Goal: Task Accomplishment & Management: Manage account settings

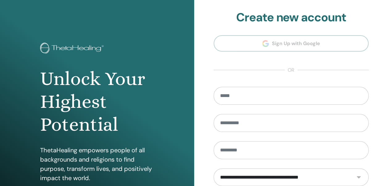
scroll to position [111, 0]
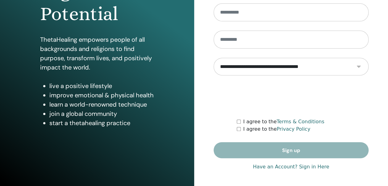
click at [306, 167] on link "Have an Account? Sign in Here" at bounding box center [291, 166] width 76 height 7
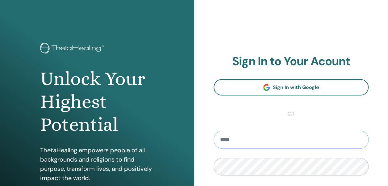
click at [286, 140] on input "email" at bounding box center [291, 140] width 155 height 18
type input "**********"
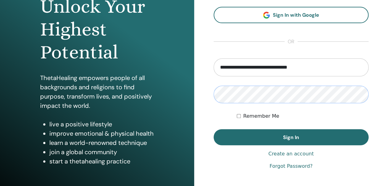
scroll to position [77, 0]
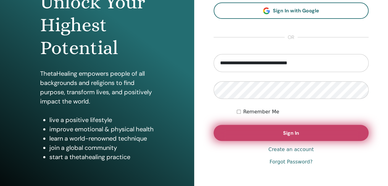
click at [295, 133] on span "Sign In" at bounding box center [291, 133] width 16 height 6
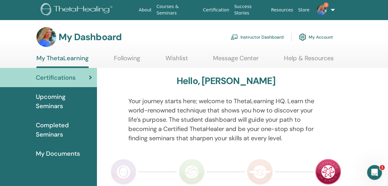
click at [251, 38] on link "Instructor Dashboard" at bounding box center [257, 37] width 53 height 14
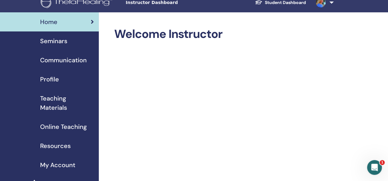
scroll to position [4, 0]
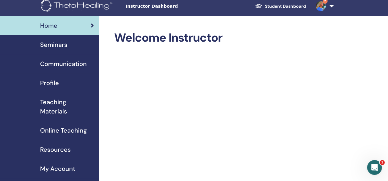
click at [56, 44] on span "Seminars" at bounding box center [53, 44] width 27 height 9
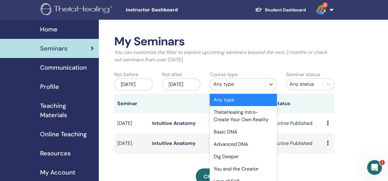
click at [230, 85] on div "Any type" at bounding box center [237, 84] width 49 height 7
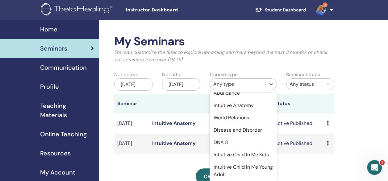
scroll to position [105, 0]
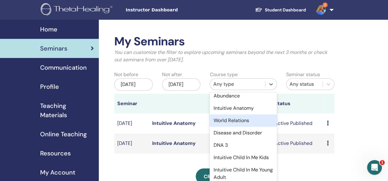
click at [249, 127] on div "World Relations" at bounding box center [243, 121] width 67 height 12
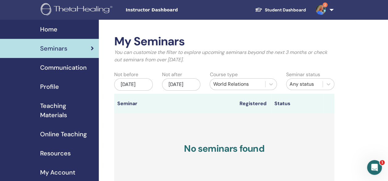
click at [134, 85] on div "May/15, 2025" at bounding box center [133, 84] width 39 height 12
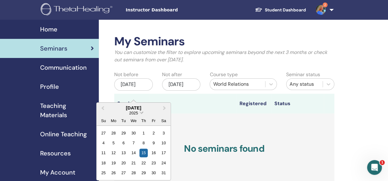
click at [141, 113] on span "Choose Date" at bounding box center [142, 112] width 4 height 4
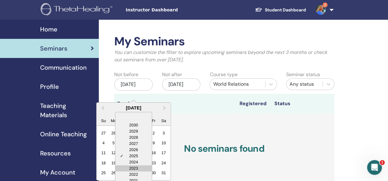
click at [138, 169] on div "2023" at bounding box center [133, 168] width 36 height 6
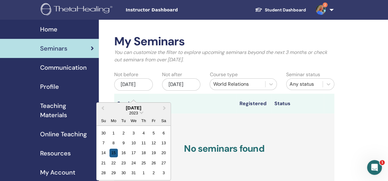
click at [114, 151] on div "15" at bounding box center [113, 153] width 8 height 8
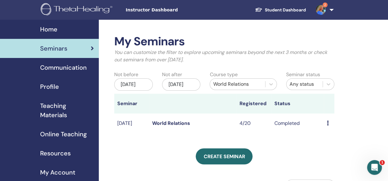
click at [173, 127] on link "World Relations" at bounding box center [171, 123] width 38 height 6
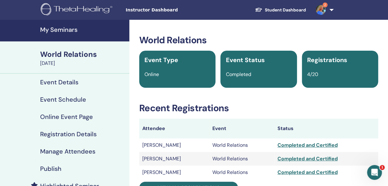
click at [48, 28] on h4 "My Seminars" at bounding box center [83, 29] width 86 height 7
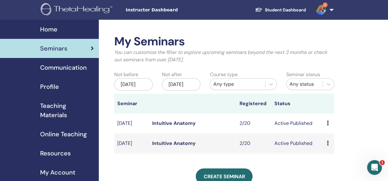
click at [140, 88] on div "[DATE]" at bounding box center [133, 84] width 39 height 12
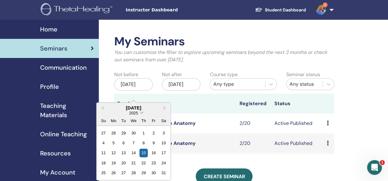
click at [141, 112] on span "Choose Date" at bounding box center [142, 112] width 4 height 4
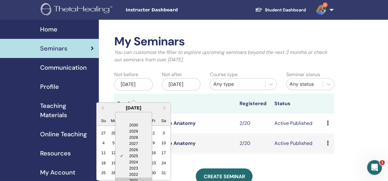
click at [137, 180] on div "2021" at bounding box center [133, 181] width 36 height 6
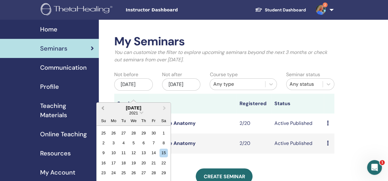
click at [103, 107] on span "Previous Month" at bounding box center [103, 108] width 0 height 6
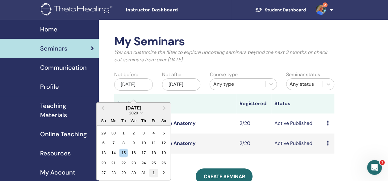
click at [154, 173] on div "1" at bounding box center [153, 173] width 8 height 8
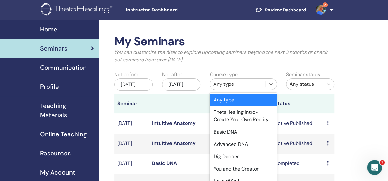
click at [252, 84] on div "Any type" at bounding box center [237, 84] width 49 height 7
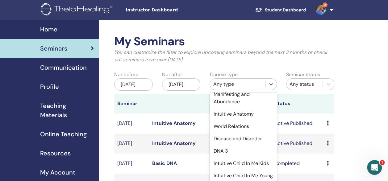
scroll to position [98, 0]
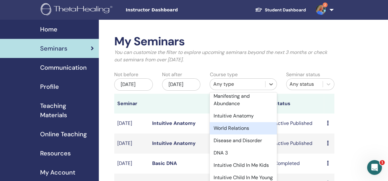
click at [250, 134] on div "World Relations" at bounding box center [243, 128] width 67 height 12
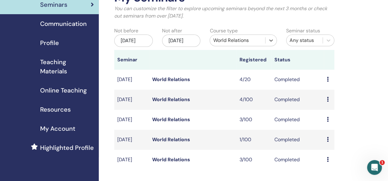
scroll to position [41, 0]
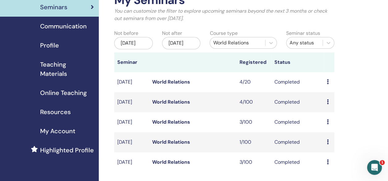
click at [156, 105] on link "World Relations" at bounding box center [171, 102] width 38 height 6
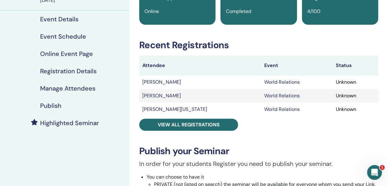
scroll to position [79, 0]
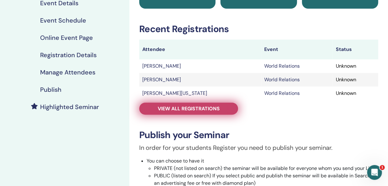
click at [191, 107] on span "View all registrations" at bounding box center [189, 108] width 62 height 6
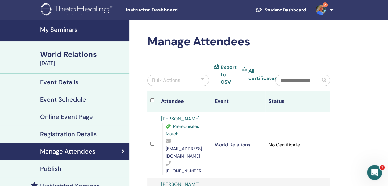
click at [55, 29] on h4 "My Seminars" at bounding box center [83, 29] width 86 height 7
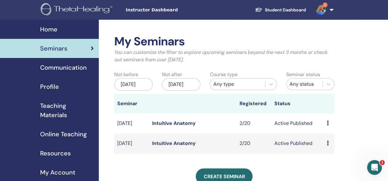
click at [133, 91] on div "[DATE]" at bounding box center [133, 84] width 39 height 12
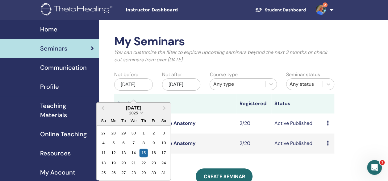
click at [140, 112] on span "Choose Date" at bounding box center [142, 112] width 4 height 4
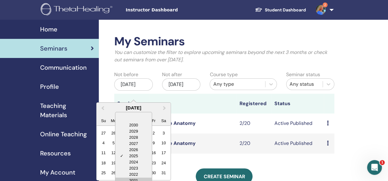
click at [132, 179] on div "2021" at bounding box center [133, 181] width 36 height 6
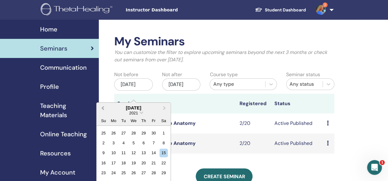
click at [103, 108] on span "Previous Month" at bounding box center [103, 108] width 0 height 6
click at [114, 130] on div "1" at bounding box center [113, 133] width 8 height 8
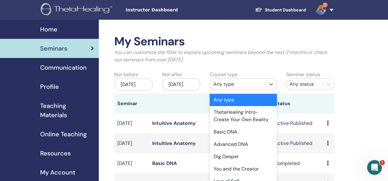
click at [240, 85] on div "Any type" at bounding box center [237, 84] width 49 height 7
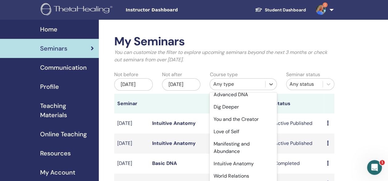
scroll to position [61, 0]
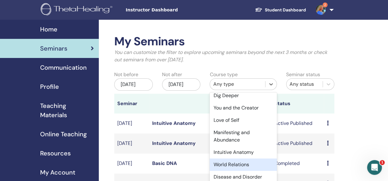
click at [240, 171] on div "World Relations" at bounding box center [243, 165] width 67 height 12
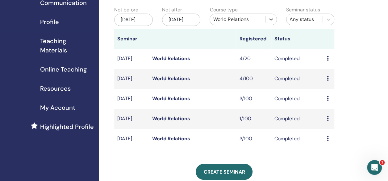
scroll to position [69, 0]
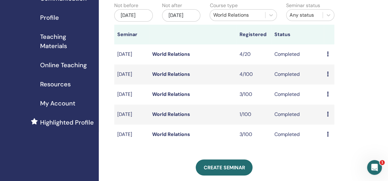
click at [179, 138] on link "World Relations" at bounding box center [171, 134] width 38 height 6
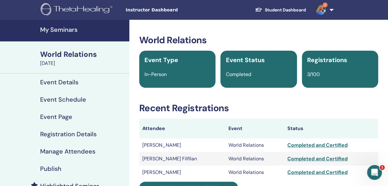
click at [68, 28] on h4 "My Seminars" at bounding box center [83, 29] width 86 height 7
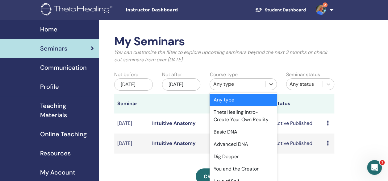
click at [224, 85] on div "Any type" at bounding box center [237, 84] width 49 height 7
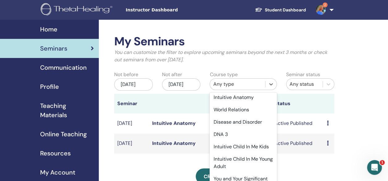
scroll to position [130, 0]
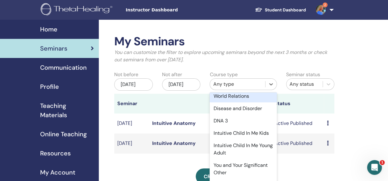
click at [247, 102] on div "World Relations" at bounding box center [243, 96] width 67 height 12
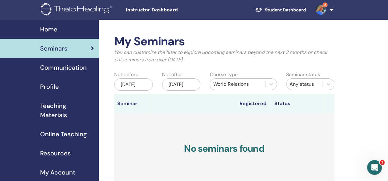
click at [138, 86] on div "May/15, 2025" at bounding box center [133, 84] width 39 height 12
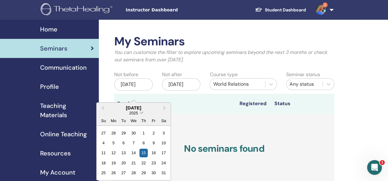
click at [140, 112] on span "Choose Date" at bounding box center [142, 112] width 4 height 4
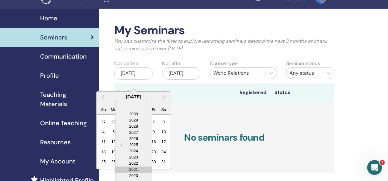
scroll to position [12, 0]
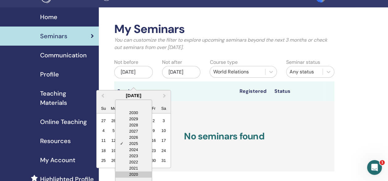
click at [143, 173] on div "2020" at bounding box center [133, 175] width 36 height 6
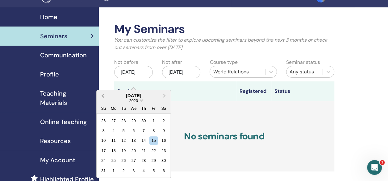
click at [103, 94] on span "Previous Month" at bounding box center [103, 95] width 0 height 6
click at [134, 119] on div "1" at bounding box center [133, 120] width 8 height 8
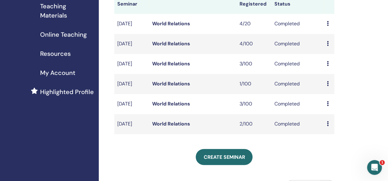
scroll to position [99, 0]
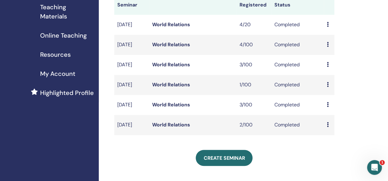
click at [180, 68] on link "World Relations" at bounding box center [171, 64] width 38 height 6
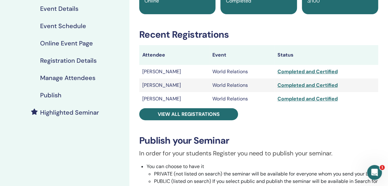
scroll to position [81, 0]
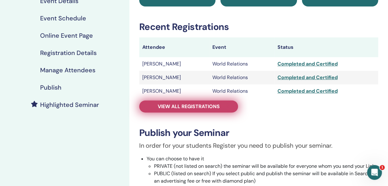
click at [192, 104] on span "View all registrations" at bounding box center [189, 106] width 62 height 6
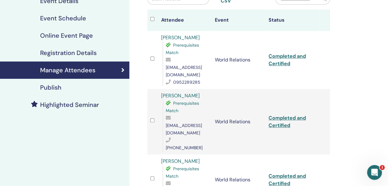
click at [174, 158] on link "Mari Omori" at bounding box center [180, 161] width 39 height 6
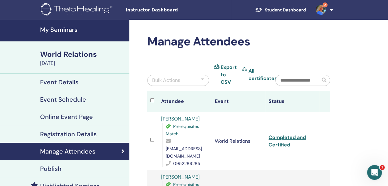
click at [331, 10] on link "2" at bounding box center [323, 10] width 25 height 20
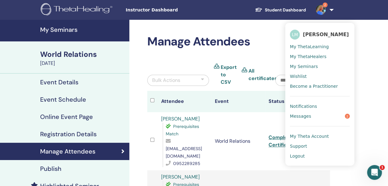
click at [293, 155] on span "Logout" at bounding box center [297, 156] width 15 height 6
